Goal: Task Accomplishment & Management: Manage account settings

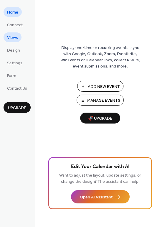
click at [17, 38] on span "Views" at bounding box center [12, 38] width 11 height 6
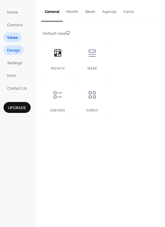
click at [17, 51] on span "Design" at bounding box center [13, 51] width 13 height 6
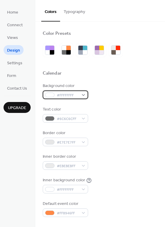
click at [81, 94] on div "#FFFFFFFF" at bounding box center [65, 95] width 45 height 9
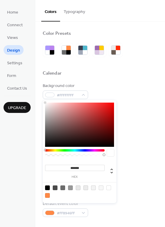
type input "*******"
click at [79, 128] on div at bounding box center [79, 125] width 69 height 44
click at [110, 85] on div "Background color #6B3737FF" at bounding box center [100, 91] width 115 height 16
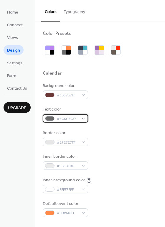
click at [83, 120] on div "#6C6C6CFF" at bounding box center [65, 118] width 45 height 9
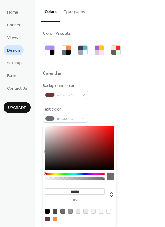
click at [56, 174] on div at bounding box center [75, 174] width 60 height 2
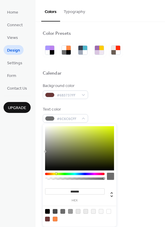
type input "*******"
click at [57, 129] on div at bounding box center [79, 148] width 69 height 44
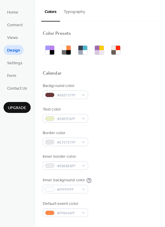
click at [135, 97] on div "Background color #6B3737FF" at bounding box center [100, 91] width 115 height 16
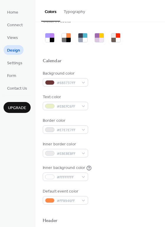
scroll to position [30, 0]
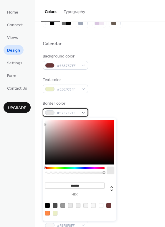
click at [77, 114] on span "#E7E7E7FF" at bounding box center [68, 113] width 22 height 6
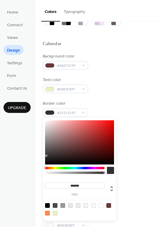
click at [47, 156] on div at bounding box center [79, 142] width 69 height 44
type input "*******"
click at [45, 164] on div at bounding box center [79, 142] width 69 height 44
click at [136, 121] on div "Background color #6B3737FF Text color #EBEFC6FF Border color #060606FF Inner bo…" at bounding box center [100, 120] width 115 height 134
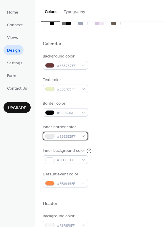
click at [78, 139] on span "#EBEBEBFF" at bounding box center [68, 137] width 22 height 6
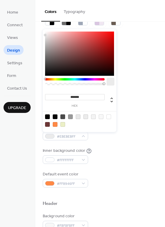
type input "*******"
click at [46, 75] on div at bounding box center [79, 54] width 69 height 44
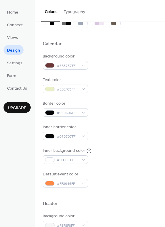
click at [142, 102] on div "Border color #060606FF" at bounding box center [100, 109] width 115 height 16
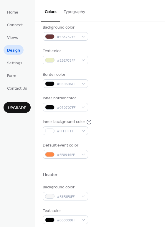
scroll to position [59, 0]
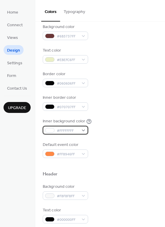
click at [85, 131] on div "#FFFFFFFF" at bounding box center [65, 130] width 45 height 9
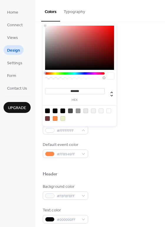
click at [47, 118] on div at bounding box center [47, 118] width 5 height 5
type input "*******"
click at [112, 148] on div "Default event color #FF8946FF" at bounding box center [100, 150] width 115 height 16
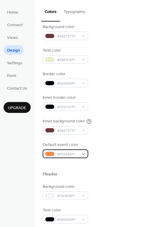
click at [85, 154] on div "#FF8946FF" at bounding box center [65, 154] width 45 height 9
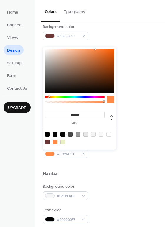
click at [62, 98] on div at bounding box center [75, 101] width 60 height 10
click at [63, 97] on div at bounding box center [75, 97] width 60 height 2
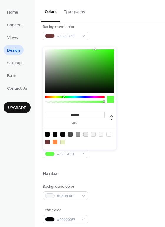
click at [77, 72] on div at bounding box center [79, 71] width 69 height 44
click at [85, 64] on div at bounding box center [79, 71] width 69 height 44
type input "*******"
click at [81, 57] on div at bounding box center [79, 71] width 69 height 44
click at [139, 136] on div "Background color #6B3737FF Text color #EBEFC6FF Border color #060606FF Inner bo…" at bounding box center [100, 91] width 115 height 134
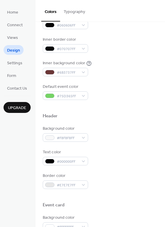
scroll to position [118, 0]
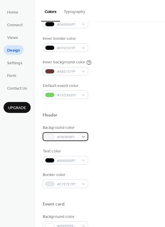
click at [81, 139] on div "#F8F8F8FF" at bounding box center [65, 137] width 45 height 9
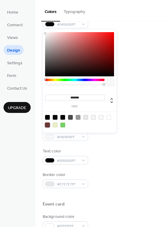
click at [49, 125] on div at bounding box center [47, 125] width 5 height 5
type input "*******"
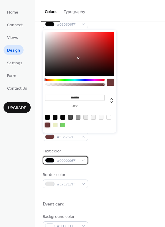
click at [83, 162] on div "#000000FF" at bounding box center [65, 160] width 45 height 9
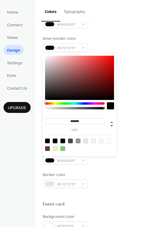
click at [54, 147] on div at bounding box center [55, 148] width 5 height 5
type input "*******"
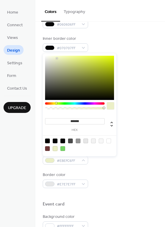
click at [108, 170] on div "Background color #6B3737FF Text color #EBEFC6FF Border color #E7E7E7FF" at bounding box center [100, 156] width 115 height 63
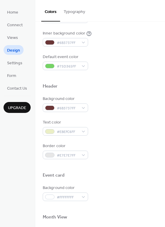
scroll to position [148, 0]
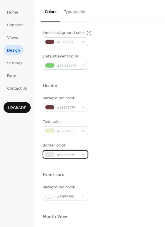
click at [81, 156] on div "#E7E7E7FF" at bounding box center [65, 154] width 45 height 9
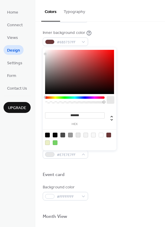
click at [54, 134] on div at bounding box center [55, 135] width 5 height 5
type input "*******"
click at [114, 172] on div at bounding box center [100, 165] width 115 height 13
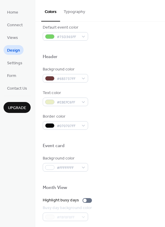
scroll to position [177, 0]
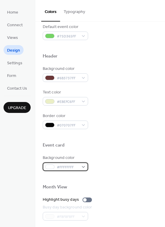
click at [79, 167] on div "#FFFFFFFF" at bounding box center [65, 167] width 45 height 9
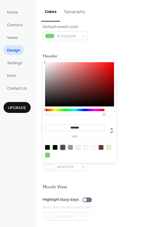
click at [61, 146] on div at bounding box center [63, 147] width 5 height 5
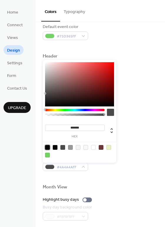
click at [47, 147] on div at bounding box center [47, 147] width 5 height 5
type input "*******"
click at [108, 178] on div at bounding box center [100, 177] width 115 height 13
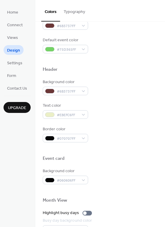
scroll to position [164, 0]
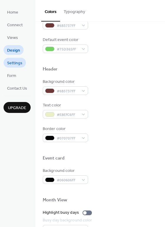
click at [14, 61] on span "Settings" at bounding box center [14, 63] width 15 height 6
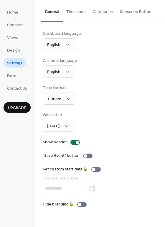
click at [67, 11] on button "Time zone" at bounding box center [76, 10] width 27 height 21
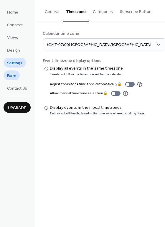
click at [14, 78] on span "Form" at bounding box center [11, 76] width 9 height 6
